Goal: Book appointment/travel/reservation

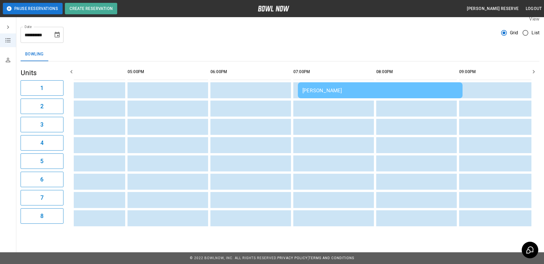
click at [332, 88] on div "[PERSON_NAME]" at bounding box center [379, 90] width 155 height 6
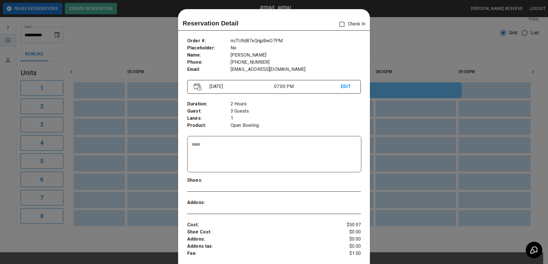
click at [341, 87] on p "EDIT" at bounding box center [347, 86] width 13 height 7
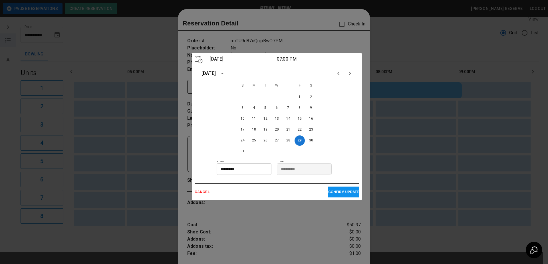
click at [238, 173] on input "********" at bounding box center [242, 168] width 51 height 11
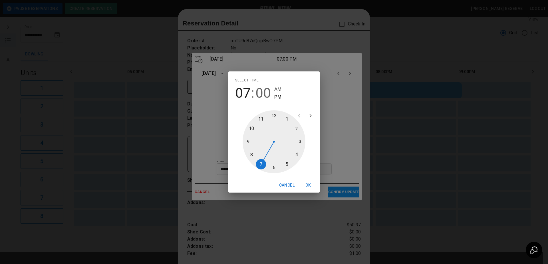
drag, startPoint x: 259, startPoint y: 164, endPoint x: 265, endPoint y: 170, distance: 8.1
click at [265, 170] on div at bounding box center [274, 141] width 63 height 63
click at [283, 185] on button "Cancel" at bounding box center [287, 185] width 20 height 11
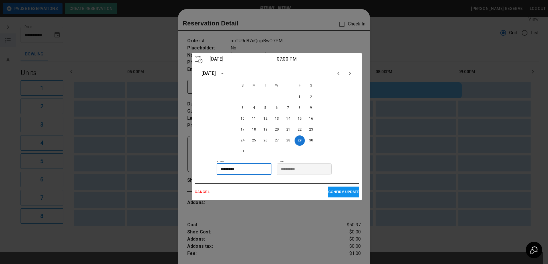
click at [231, 169] on input "********" at bounding box center [242, 168] width 51 height 11
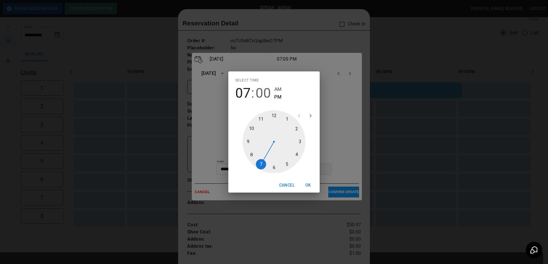
drag, startPoint x: 263, startPoint y: 165, endPoint x: 273, endPoint y: 169, distance: 10.5
click at [273, 169] on div at bounding box center [274, 141] width 63 height 63
type input "********"
drag, startPoint x: 296, startPoint y: 143, endPoint x: 279, endPoint y: 172, distance: 33.7
click at [279, 172] on div at bounding box center [274, 141] width 63 height 63
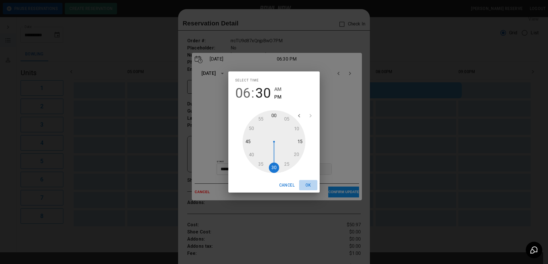
click at [308, 186] on button "OK" at bounding box center [308, 185] width 18 height 11
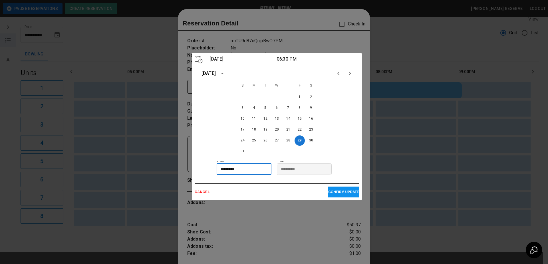
click at [331, 193] on p "CONFIRM UPDATE" at bounding box center [343, 192] width 31 height 4
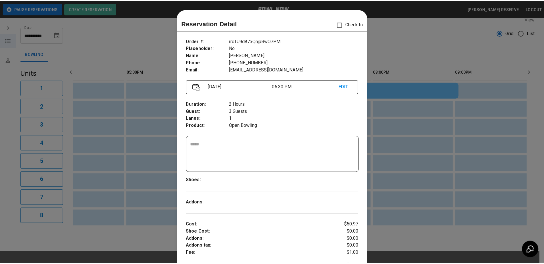
scroll to position [9, 0]
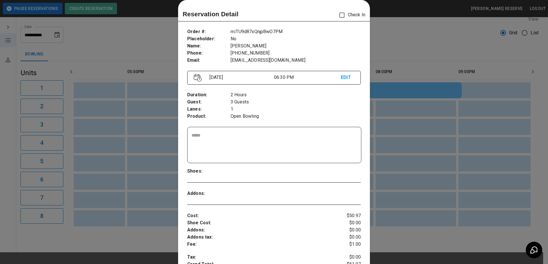
click at [416, 54] on div at bounding box center [274, 132] width 548 height 264
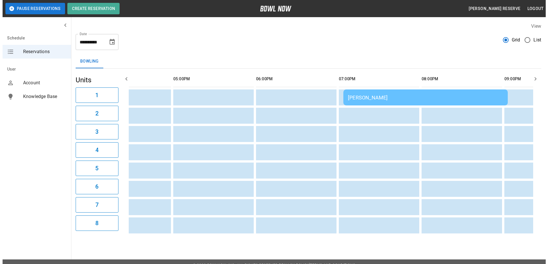
scroll to position [0, 490]
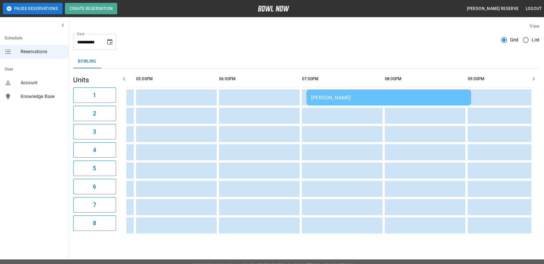
click at [321, 101] on td "[PERSON_NAME]" at bounding box center [388, 97] width 165 height 16
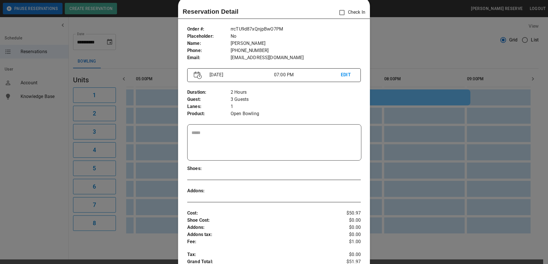
scroll to position [9, 0]
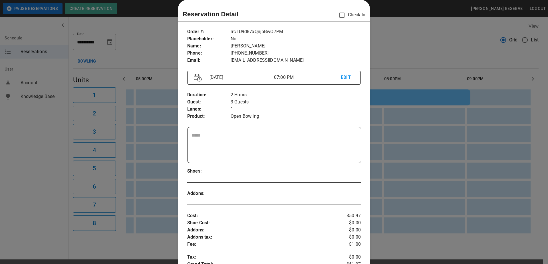
click at [341, 76] on p "EDIT" at bounding box center [347, 77] width 13 height 7
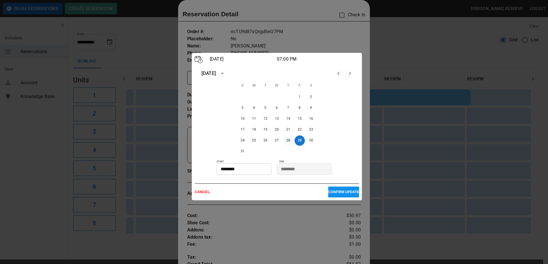
click at [288, 142] on button "28" at bounding box center [288, 140] width 10 height 10
click at [221, 171] on input "********" at bounding box center [242, 168] width 51 height 11
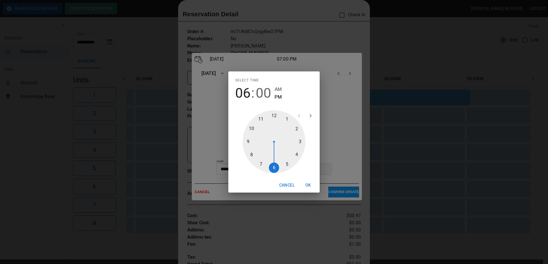
drag, startPoint x: 259, startPoint y: 162, endPoint x: 278, endPoint y: 169, distance: 21.0
click at [278, 169] on div at bounding box center [274, 141] width 63 height 63
type input "********"
drag, startPoint x: 274, startPoint y: 116, endPoint x: 278, endPoint y: 168, distance: 52.1
click at [278, 168] on div at bounding box center [274, 141] width 63 height 63
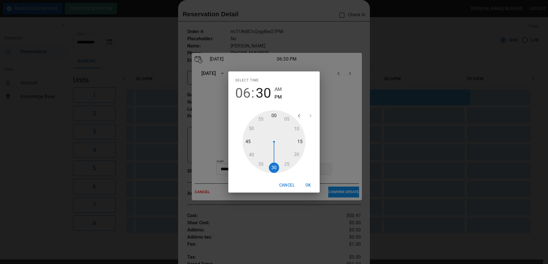
click at [308, 184] on button "OK" at bounding box center [308, 185] width 18 height 11
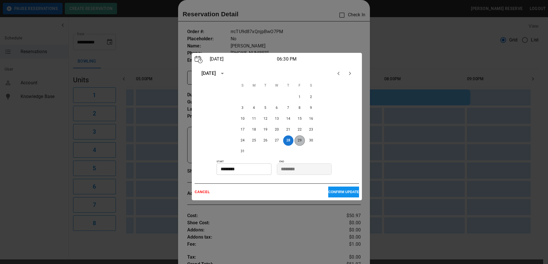
click at [296, 142] on button "29" at bounding box center [300, 140] width 10 height 10
click at [329, 193] on p "CONFIRM UPDATE" at bounding box center [343, 192] width 31 height 4
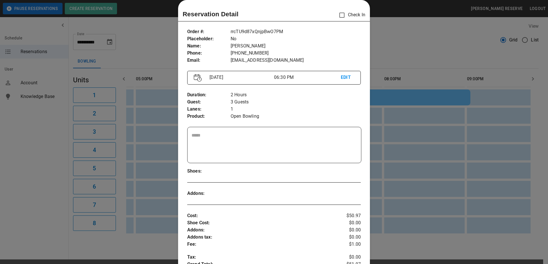
drag, startPoint x: 272, startPoint y: 146, endPoint x: 267, endPoint y: 144, distance: 5.3
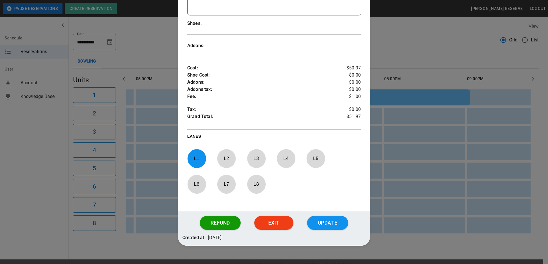
scroll to position [167, 0]
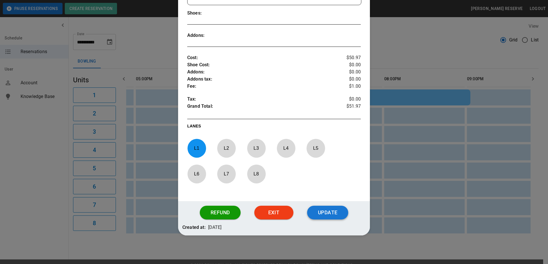
click at [328, 211] on button "Update" at bounding box center [327, 213] width 41 height 14
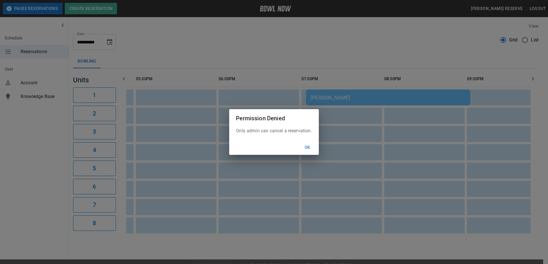
click at [307, 147] on button "Ok" at bounding box center [307, 147] width 18 height 11
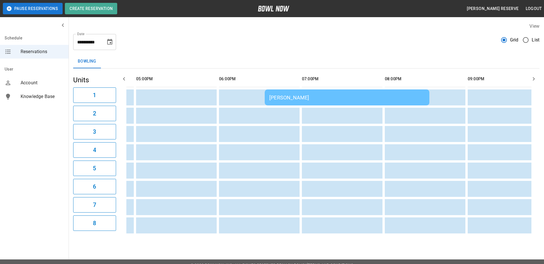
click at [407, 96] on div "[PERSON_NAME]" at bounding box center [346, 98] width 155 height 6
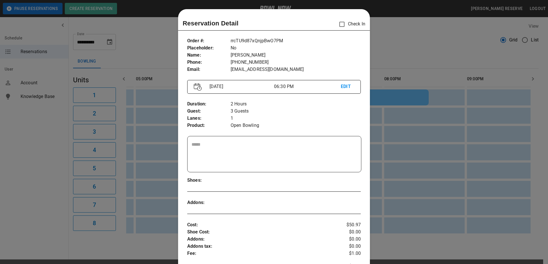
scroll to position [9, 0]
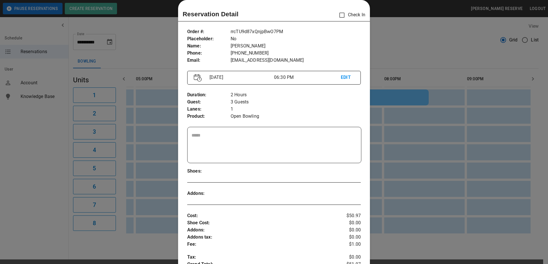
click at [407, 99] on div at bounding box center [274, 132] width 548 height 264
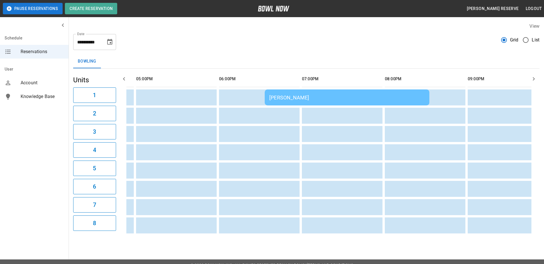
click at [316, 95] on div "[PERSON_NAME]" at bounding box center [346, 98] width 155 height 6
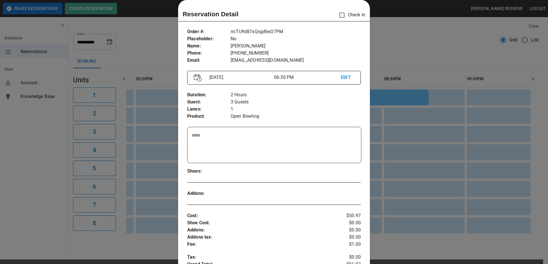
click at [140, 34] on div at bounding box center [274, 132] width 548 height 264
